Goal: Information Seeking & Learning: Compare options

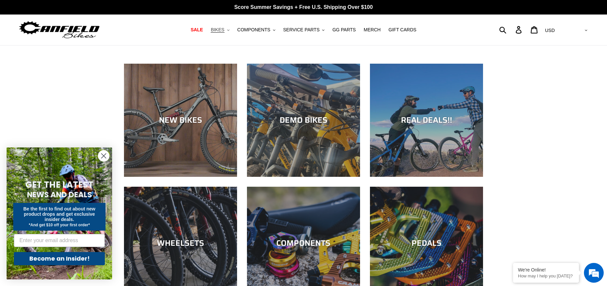
click at [221, 31] on span "BIKES" at bounding box center [218, 30] width 14 height 6
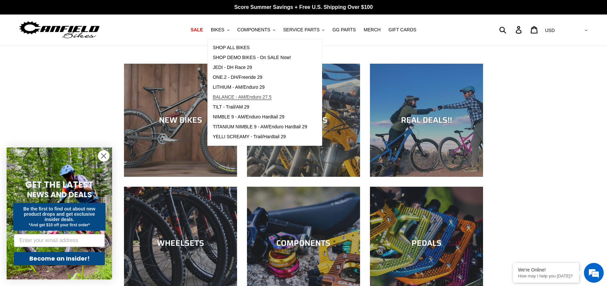
click at [246, 99] on span "BALANCE - AM/Enduro 27.5" at bounding box center [242, 97] width 59 height 6
click at [244, 88] on span "LITHIUM - AM/Enduro 29" at bounding box center [239, 87] width 52 height 6
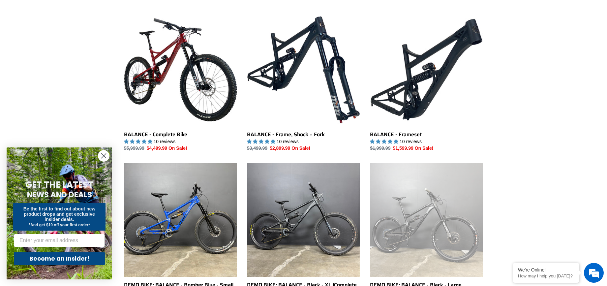
scroll to position [176, 0]
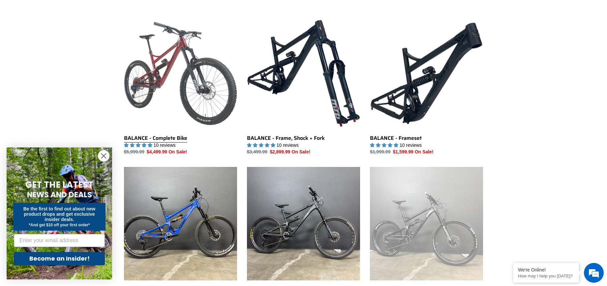
click at [166, 83] on link "BALANCE - Complete Bike" at bounding box center [180, 86] width 113 height 139
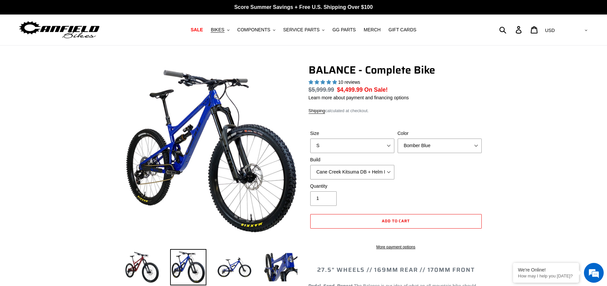
select select "highest-rating"
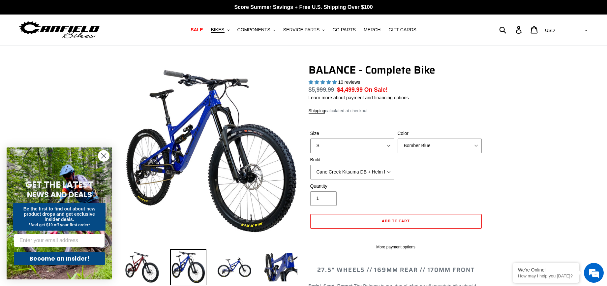
select select "M"
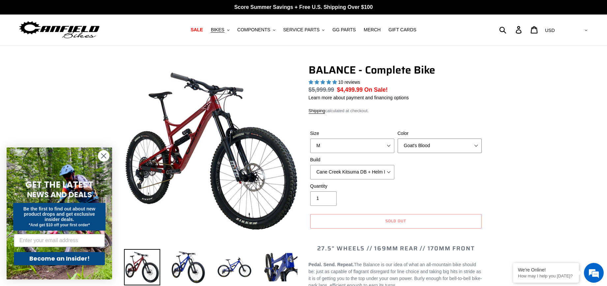
select select "Stealth Black"
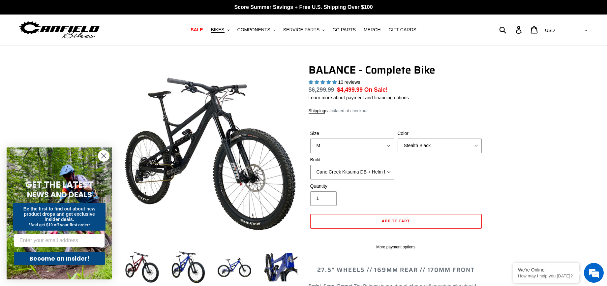
select select "RockShox Vivid ULT + Zeb ULT + SRAM XO"
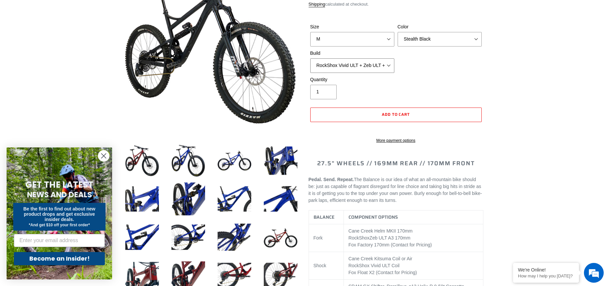
scroll to position [117, 0]
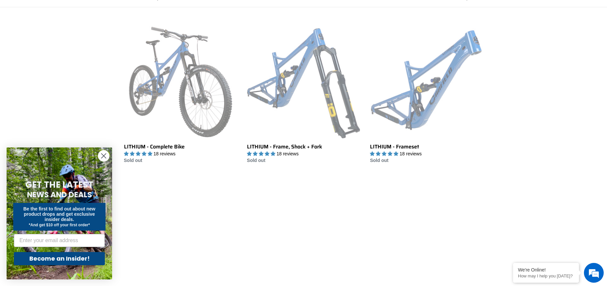
scroll to position [173, 0]
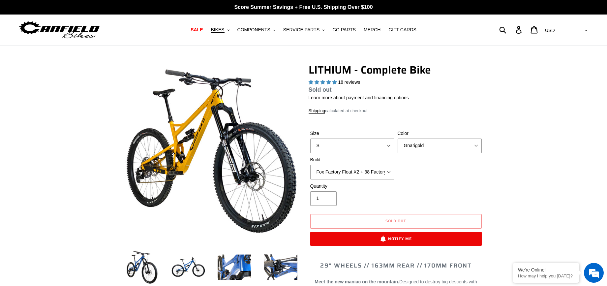
select select "highest-rating"
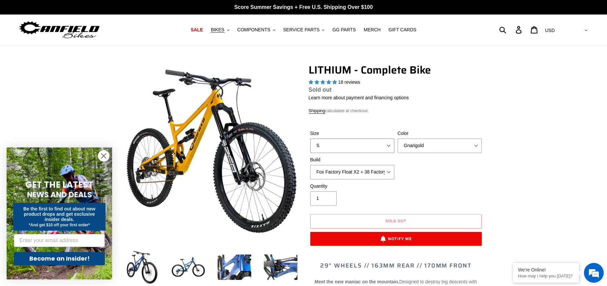
select select "M"
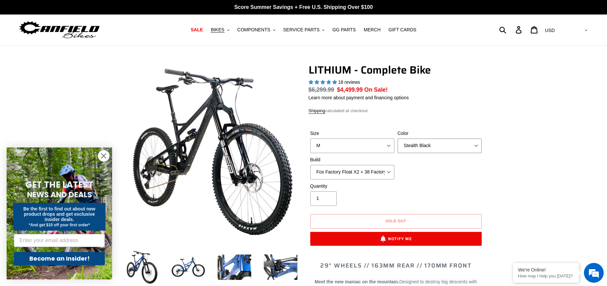
select select "Blue Velvet"
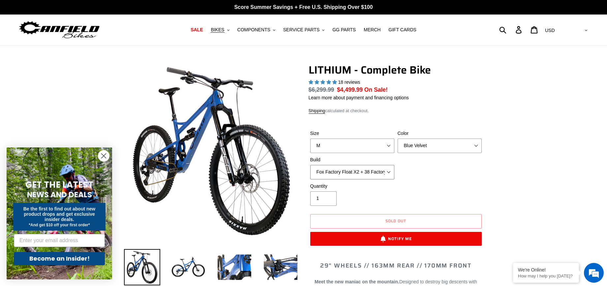
select select "Fox Factory Float X2 + 38 Factory Grip 2 170 + SRAM XO"
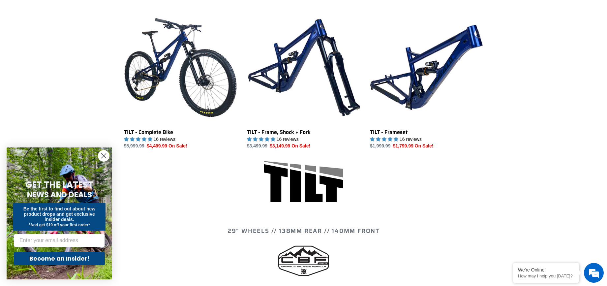
scroll to position [187, 0]
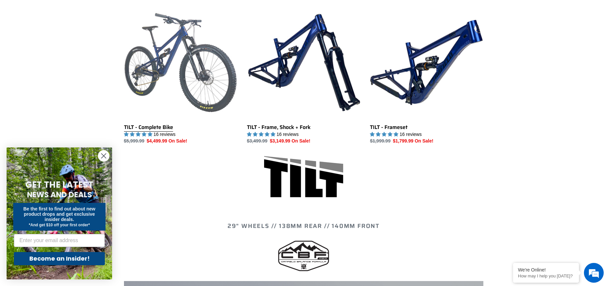
click at [147, 130] on link "TILT - Complete Bike" at bounding box center [180, 75] width 113 height 139
click at [136, 125] on link "TILT - Complete Bike" at bounding box center [180, 75] width 113 height 139
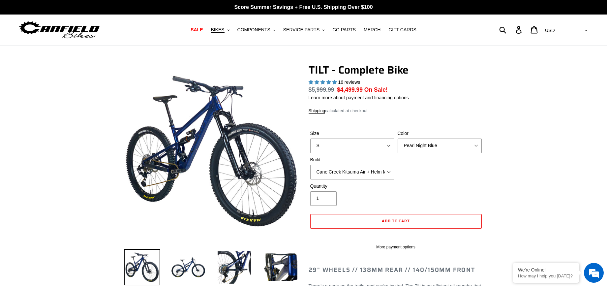
select select "highest-rating"
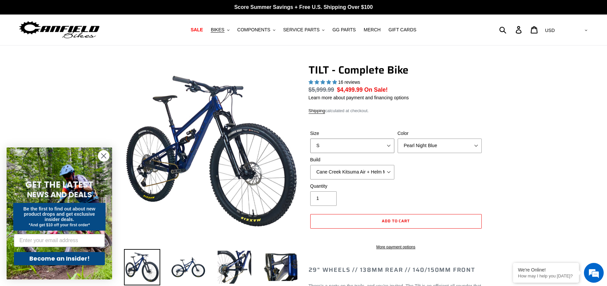
select select "M"
select select "Stealth Silver"
click at [451, 169] on div "Size S M L Color Pearl Night Blue Stealth Silver Raw Build Cane Creek Kitsuma A…" at bounding box center [396, 156] width 175 height 53
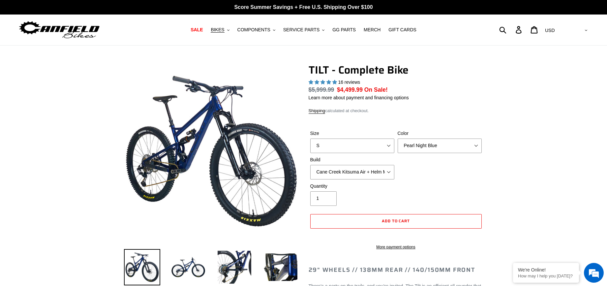
select select "highest-rating"
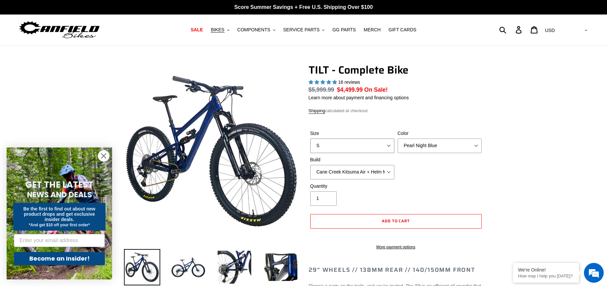
select select "M"
select select "Stealth Silver"
select select "Fox Float X + 36 SL Factory Grip X 140 + SRAM XO"
click at [405, 195] on div "Quantity 1" at bounding box center [396, 196] width 175 height 26
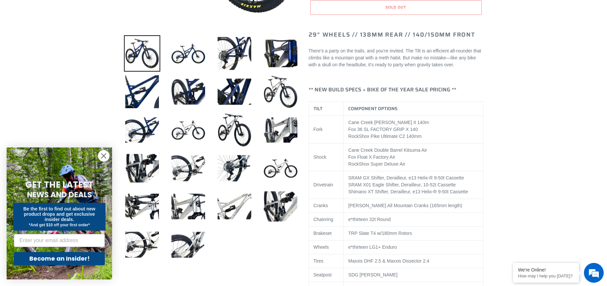
scroll to position [225, 0]
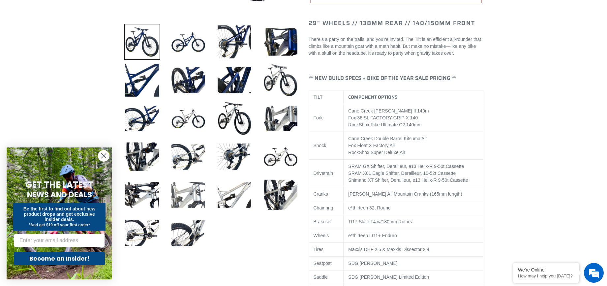
click at [187, 197] on img at bounding box center [188, 195] width 36 height 36
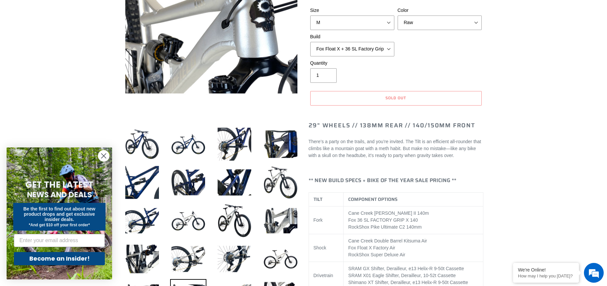
scroll to position [126, 0]
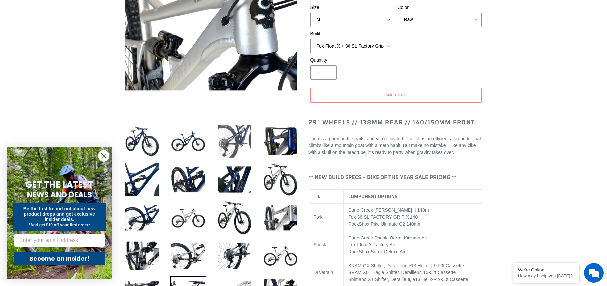
click at [238, 137] on img at bounding box center [234, 141] width 36 height 36
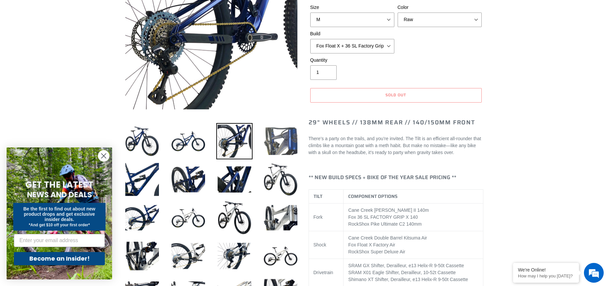
click at [281, 138] on img at bounding box center [280, 141] width 36 height 36
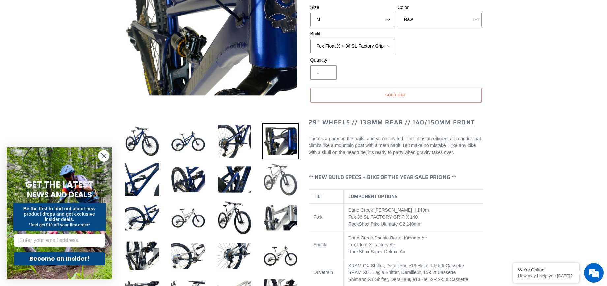
click at [287, 185] on img at bounding box center [280, 179] width 36 height 36
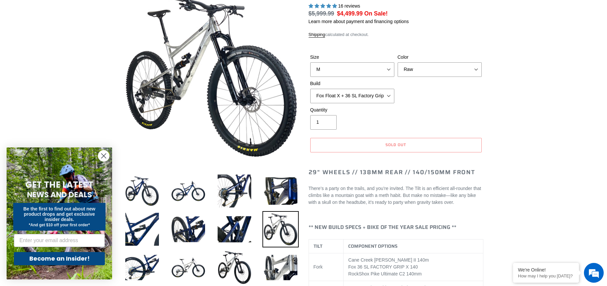
scroll to position [94, 0]
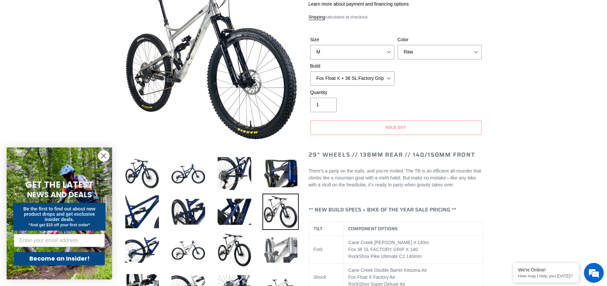
click at [281, 252] on img at bounding box center [280, 250] width 36 height 36
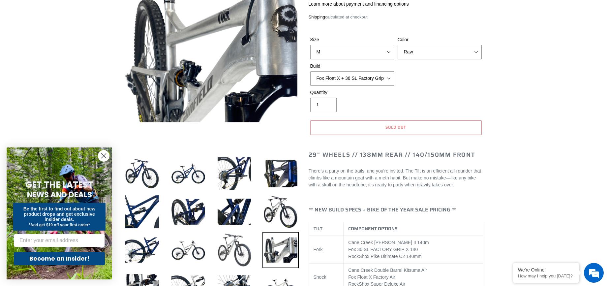
click at [239, 252] on img at bounding box center [234, 250] width 36 height 36
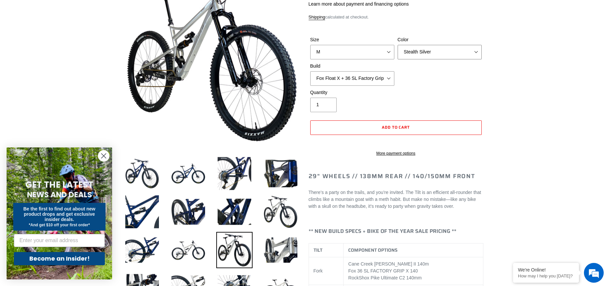
select select "Pearl Night Blue"
click at [282, 172] on img at bounding box center [280, 173] width 36 height 36
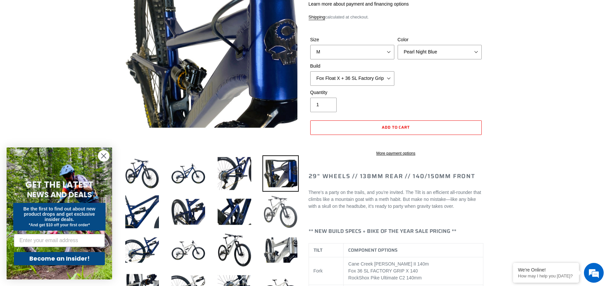
click at [288, 209] on img at bounding box center [280, 212] width 36 height 36
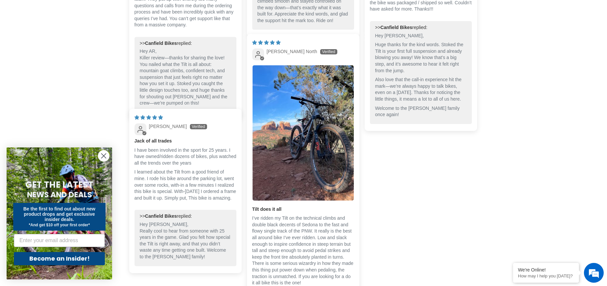
scroll to position [1971, 0]
